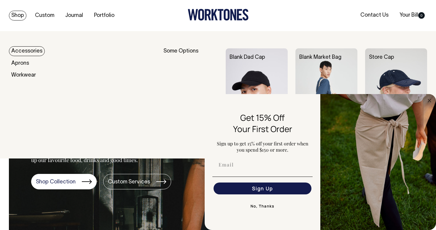
click at [17, 52] on link "Accessories" at bounding box center [27, 51] width 36 height 10
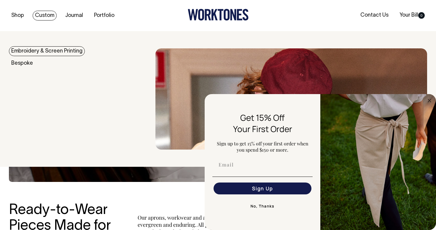
click at [32, 52] on link "Embroidery & Screen Printing" at bounding box center [47, 51] width 76 height 10
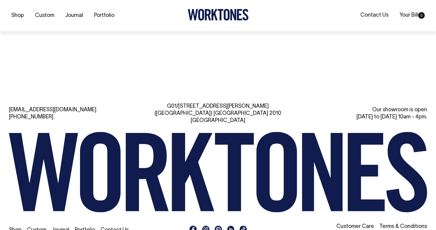
scroll to position [2062, 0]
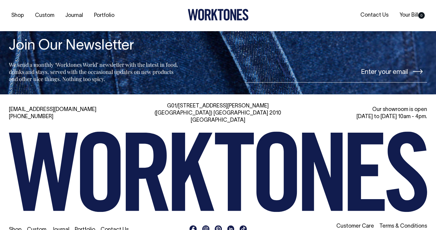
click at [14, 227] on link "Shop" at bounding box center [15, 229] width 13 height 5
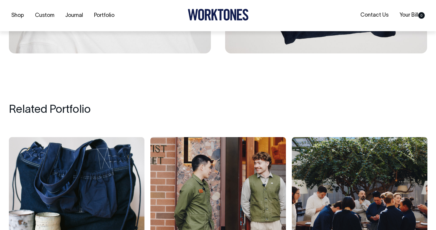
scroll to position [2002, 0]
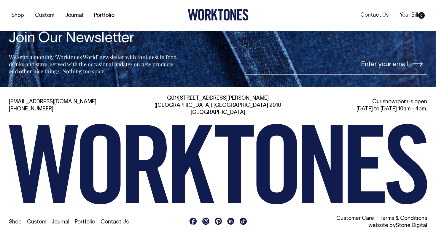
scroll to position [1273, 0]
